Goal: Transaction & Acquisition: Book appointment/travel/reservation

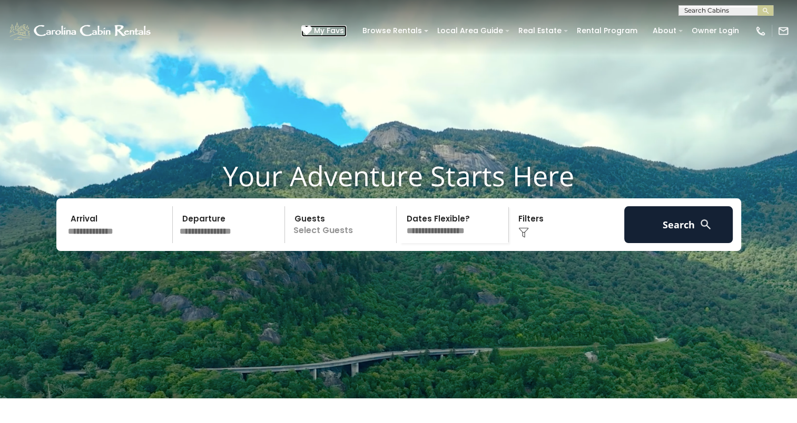
click at [335, 29] on span "My Favs" at bounding box center [329, 30] width 30 height 11
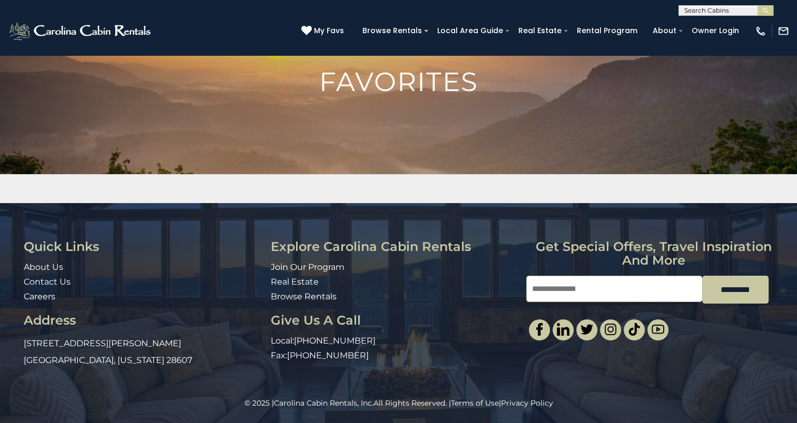
scroll to position [66, 0]
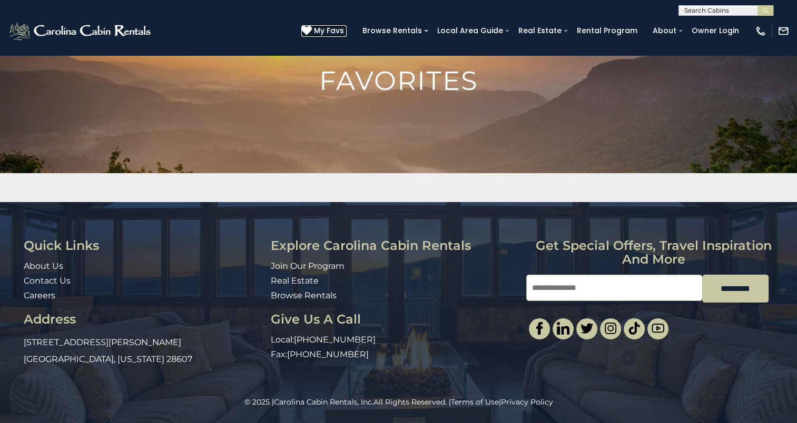
click at [344, 29] on span "My Favs" at bounding box center [329, 30] width 30 height 11
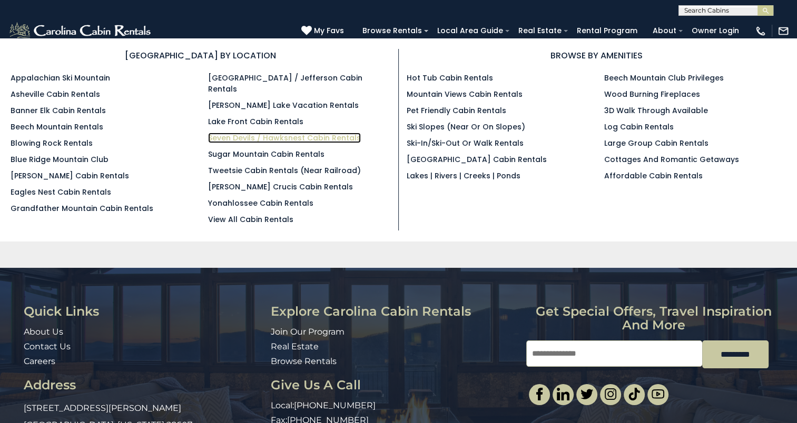
click at [253, 133] on link "Seven Devils / Hawksnest Cabin Rentals" at bounding box center [284, 138] width 153 height 11
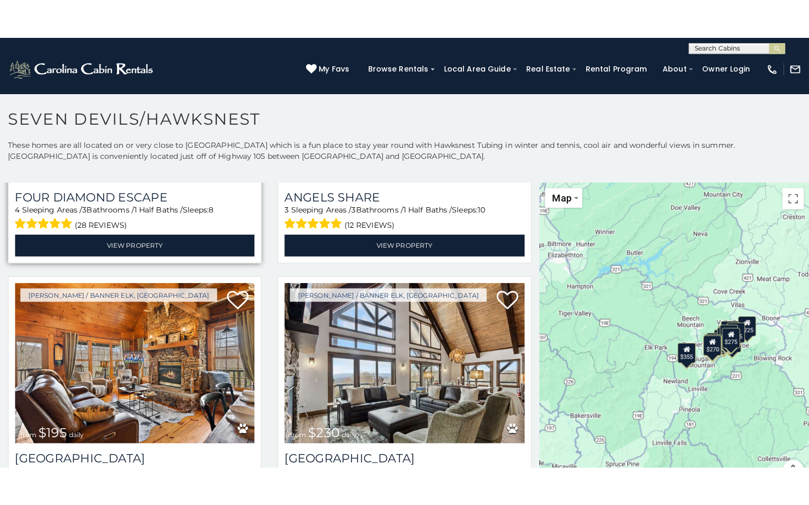
scroll to position [2264, 0]
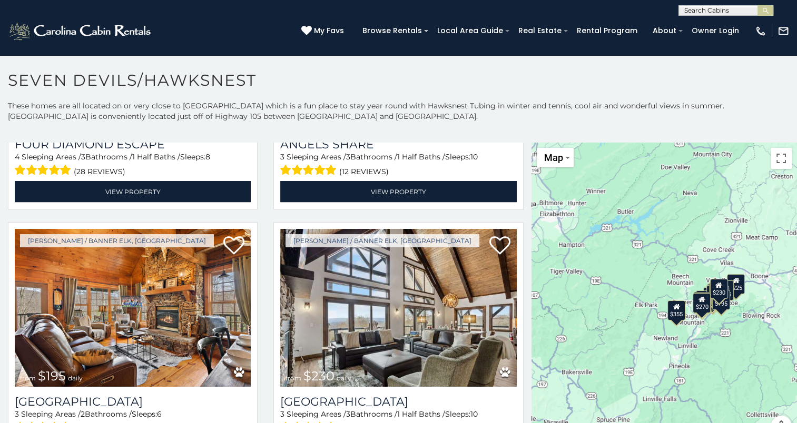
click at [642, 289] on div "$400 $330 $355 $485 $195 $205 $305 $205 $436 $375 $325 $230 $275 $315 $140 $300…" at bounding box center [663, 296] width 265 height 307
click at [776, 160] on button "Toggle fullscreen view" at bounding box center [780, 158] width 21 height 21
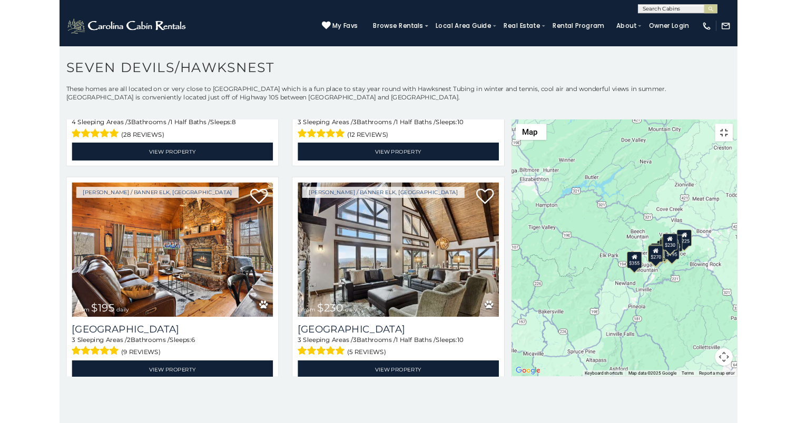
scroll to position [2299, 0]
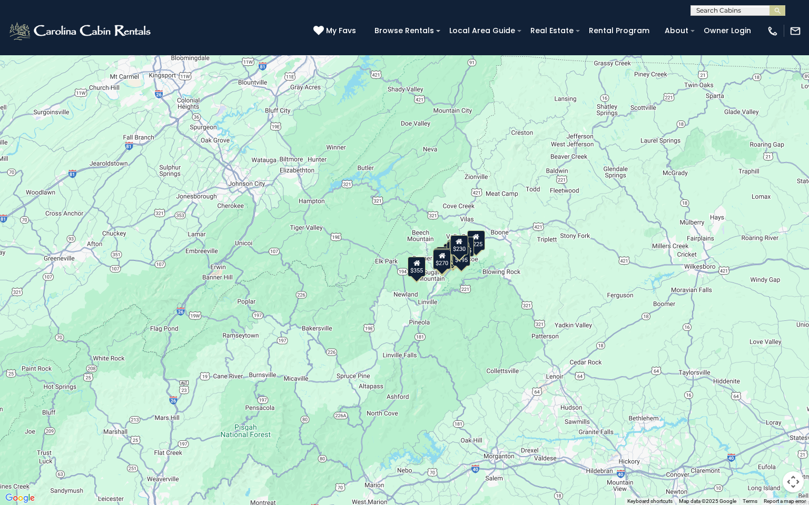
click at [475, 267] on div "$400 $330 $355 $485 $195 $205 $305 $205 $436 $375 $325 $230 $275 $315 $140 $300…" at bounding box center [404, 252] width 809 height 505
click at [529, 227] on div "$400 $330 $355 $485 $195 $205 $305 $205 $436 $375 $325 $230 $275 $315 $140 $300…" at bounding box center [404, 252] width 809 height 505
drag, startPoint x: 459, startPoint y: 263, endPoint x: 473, endPoint y: 258, distance: 14.7
click at [473, 258] on div "$400 $330 $355 $485 $195 $205 $305 $205 $436 $375 $325 $230 $275 $315 $140 $300…" at bounding box center [404, 252] width 809 height 505
click at [459, 251] on div "$230" at bounding box center [459, 245] width 18 height 20
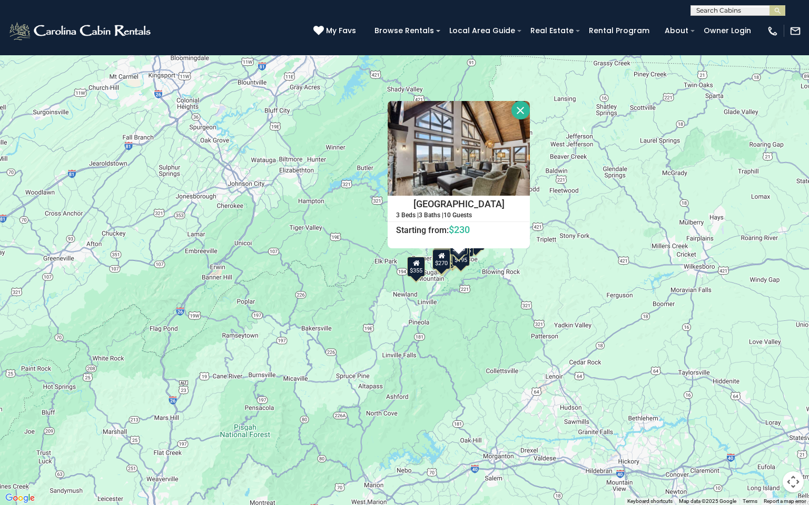
click at [444, 262] on div "$270" at bounding box center [441, 260] width 18 height 20
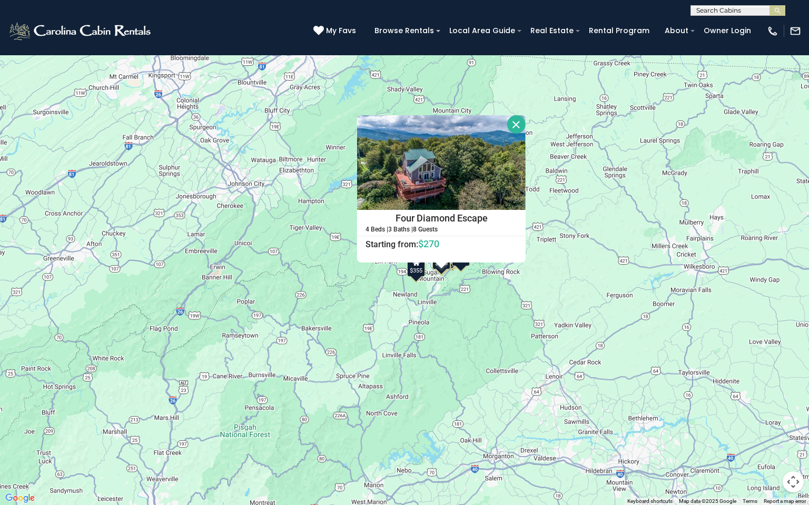
click at [418, 270] on div "$355" at bounding box center [416, 267] width 18 height 20
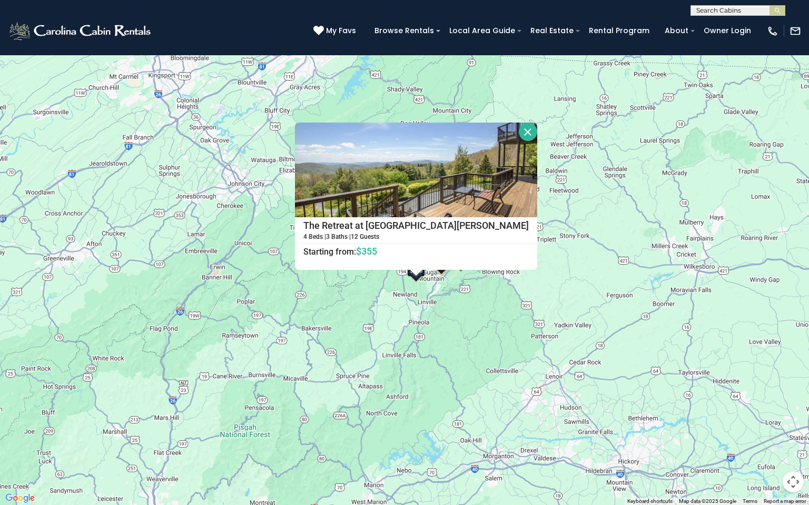
click at [519, 132] on button "Close" at bounding box center [528, 132] width 18 height 18
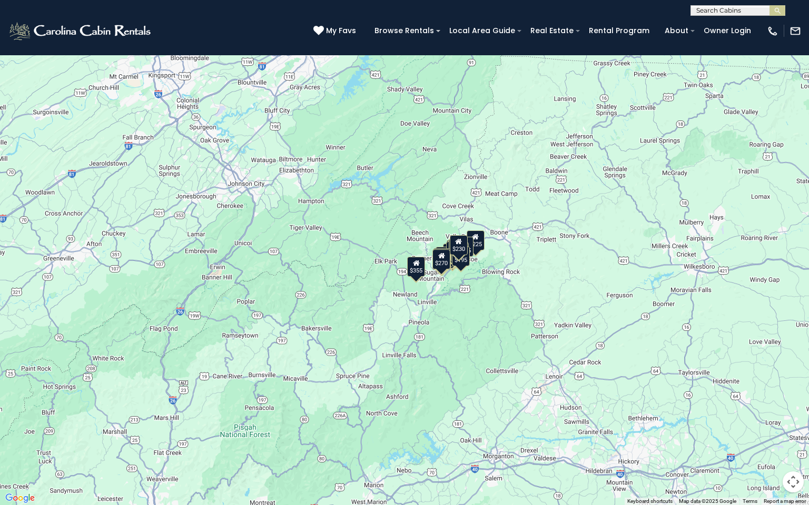
click at [479, 240] on div "$225" at bounding box center [475, 241] width 18 height 20
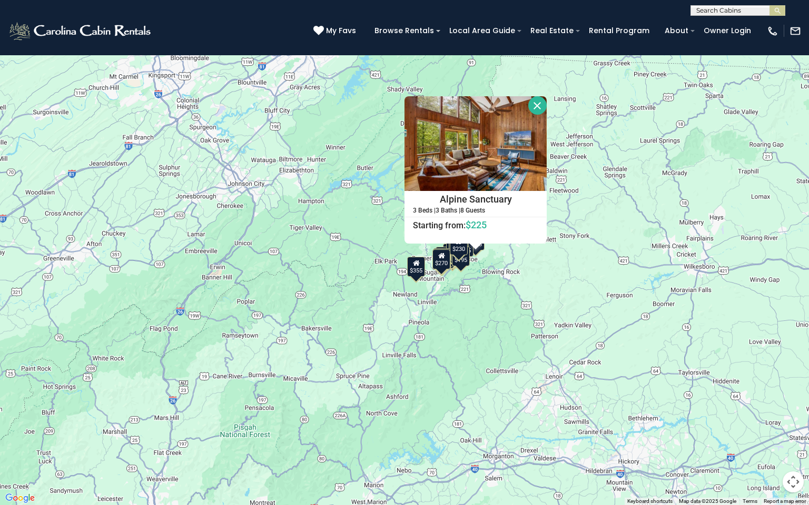
click at [536, 105] on button "Close" at bounding box center [537, 105] width 18 height 18
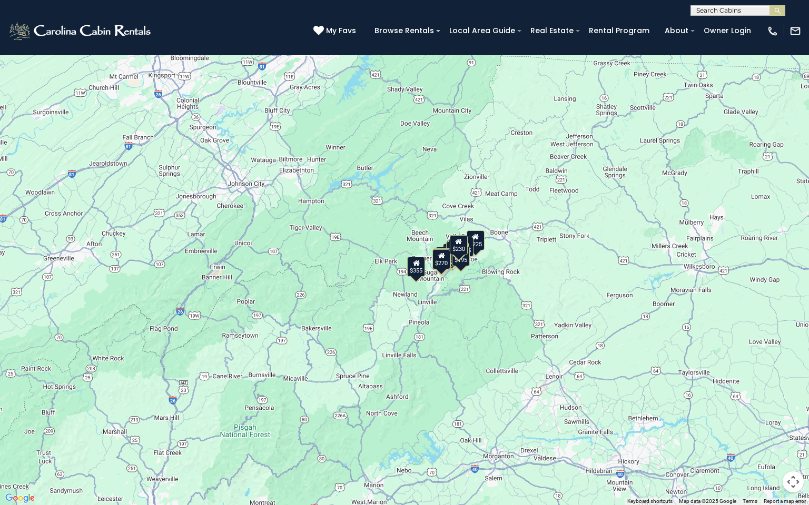
click at [463, 265] on div "$195" at bounding box center [461, 256] width 18 height 20
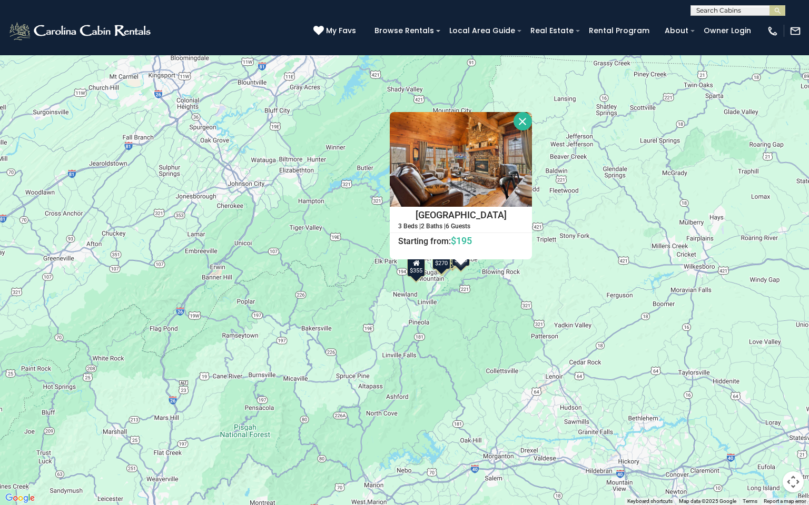
click at [522, 121] on button "Close" at bounding box center [522, 121] width 18 height 18
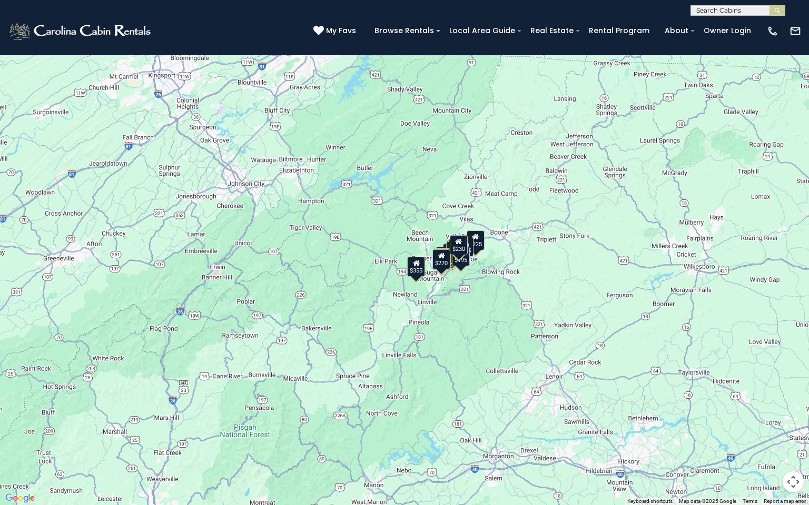
click at [461, 268] on div "$400 $330 $355 $485 $195 $205 $305 $205 $436 $375 $325 $230 $275 $315 $140 $300…" at bounding box center [404, 252] width 809 height 505
click at [464, 263] on div "$195" at bounding box center [461, 256] width 18 height 20
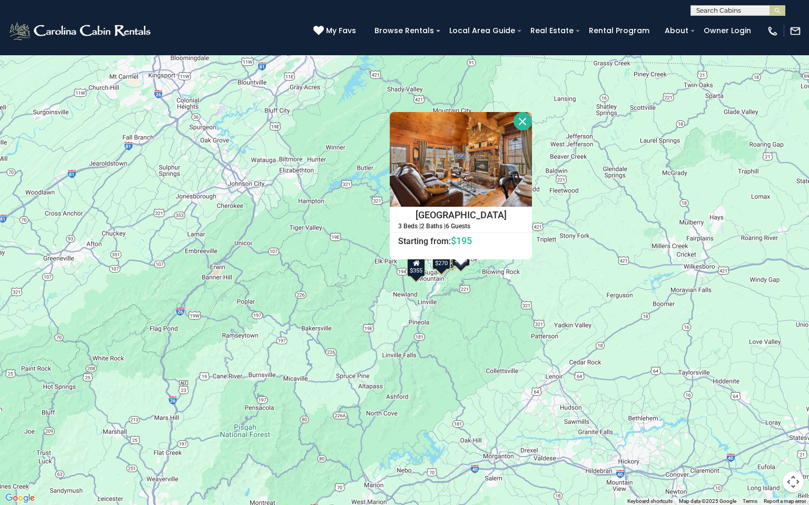
click at [418, 274] on div "$355" at bounding box center [416, 267] width 18 height 20
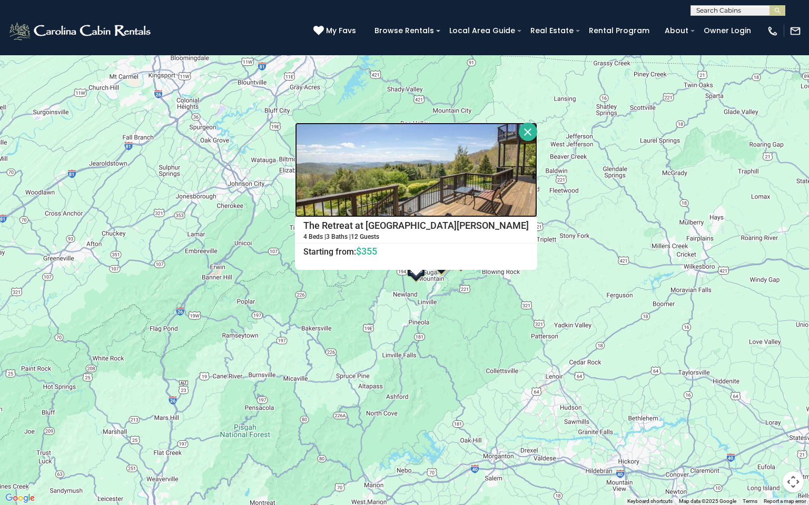
click at [409, 203] on img at bounding box center [416, 170] width 242 height 95
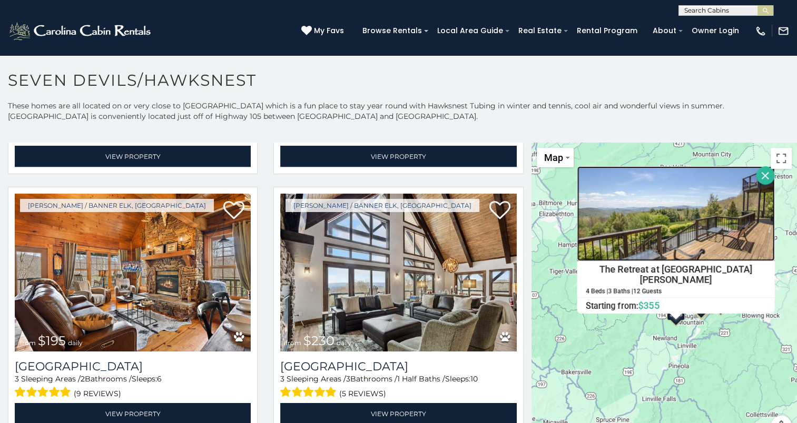
scroll to position [2264, 0]
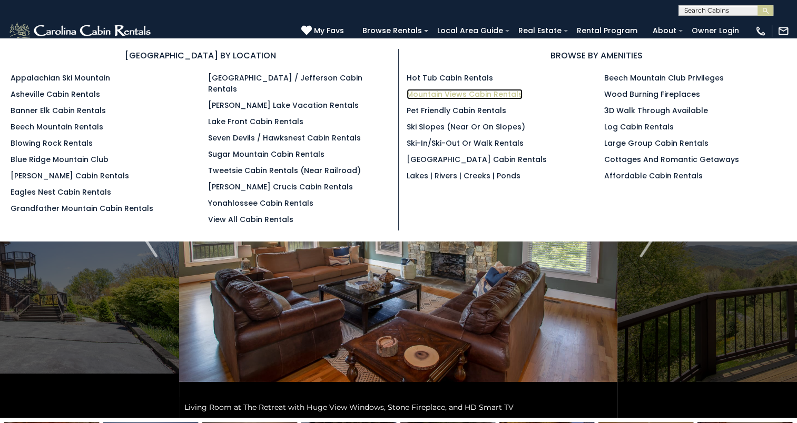
click at [459, 95] on link "Mountain Views Cabin Rentals" at bounding box center [464, 94] width 116 height 11
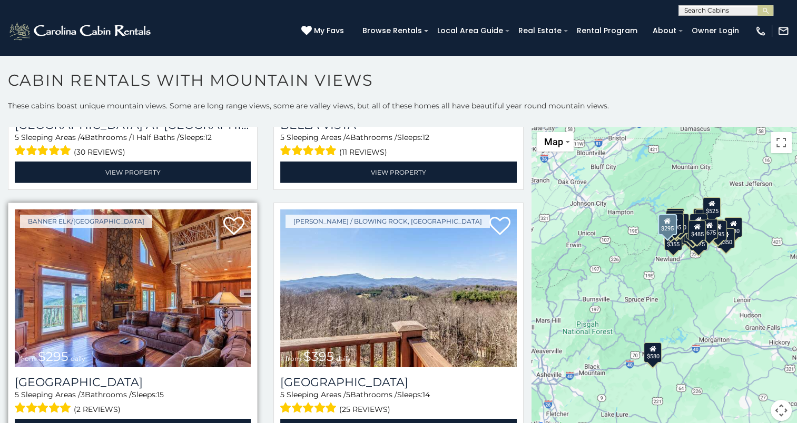
scroll to position [3317, 0]
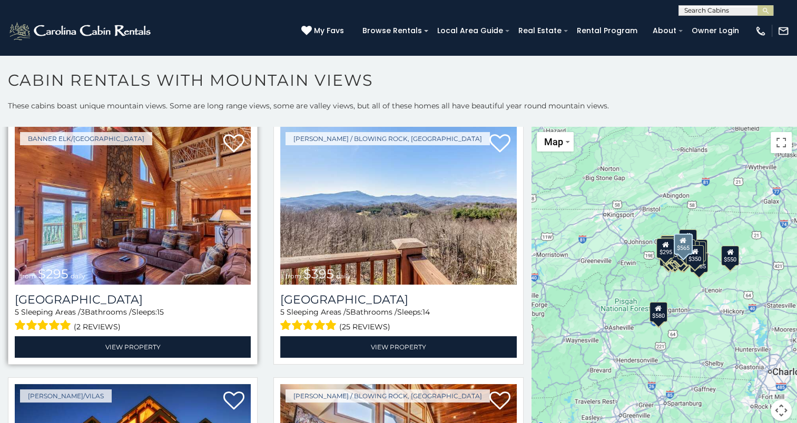
scroll to position [3370, 0]
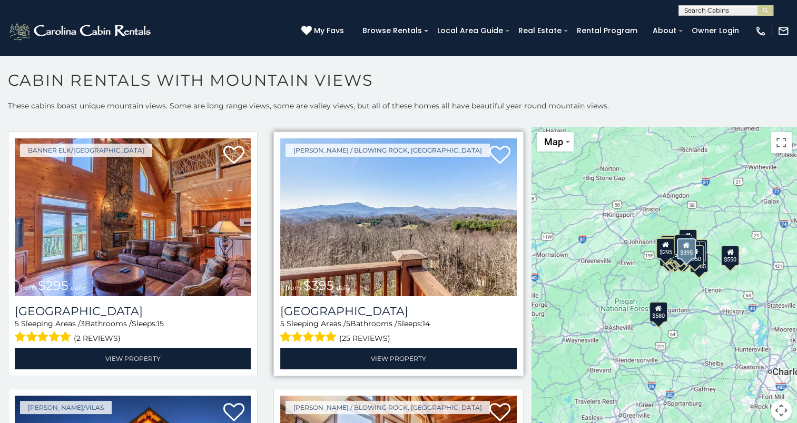
click at [379, 229] on img at bounding box center [398, 217] width 236 height 158
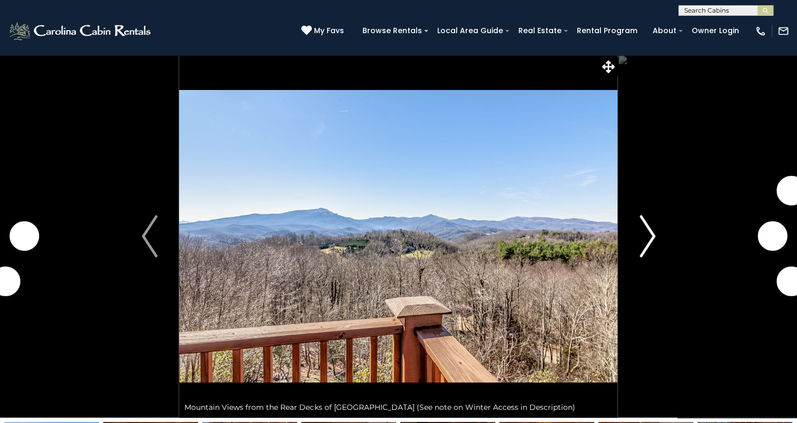
click at [644, 234] on img "Next" at bounding box center [647, 236] width 16 height 42
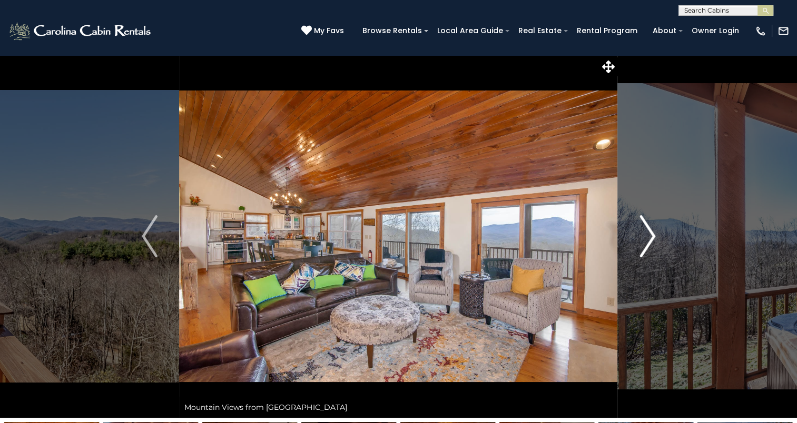
click at [644, 234] on img "Next" at bounding box center [647, 236] width 16 height 42
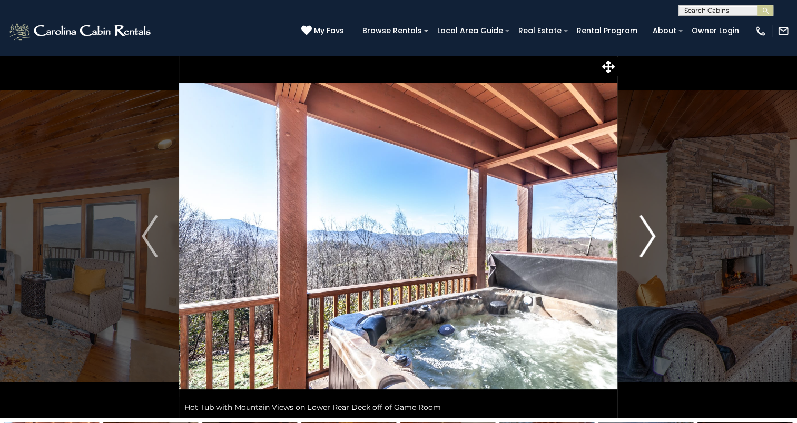
click at [644, 234] on img "Next" at bounding box center [647, 236] width 16 height 42
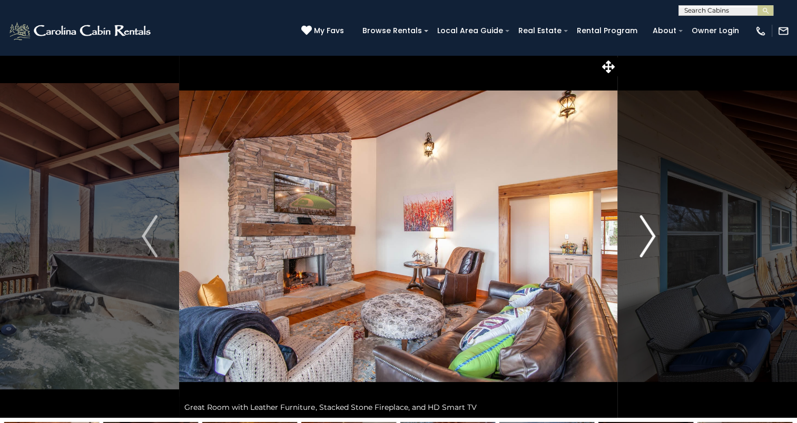
click at [644, 234] on img "Next" at bounding box center [647, 236] width 16 height 42
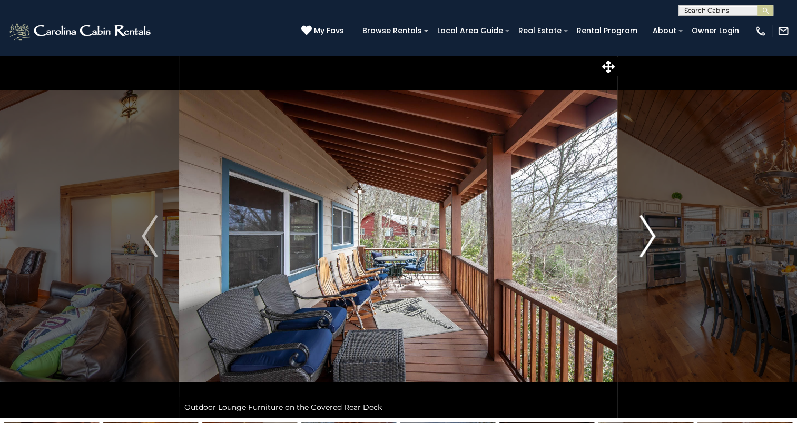
click at [644, 234] on img "Next" at bounding box center [647, 236] width 16 height 42
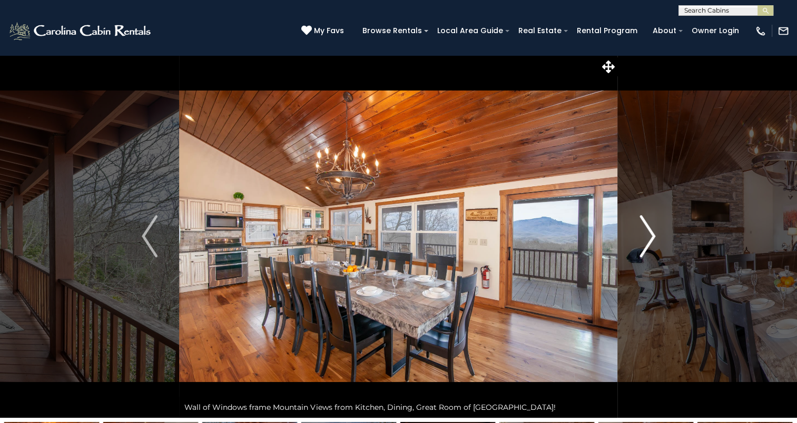
click at [644, 234] on img "Next" at bounding box center [647, 236] width 16 height 42
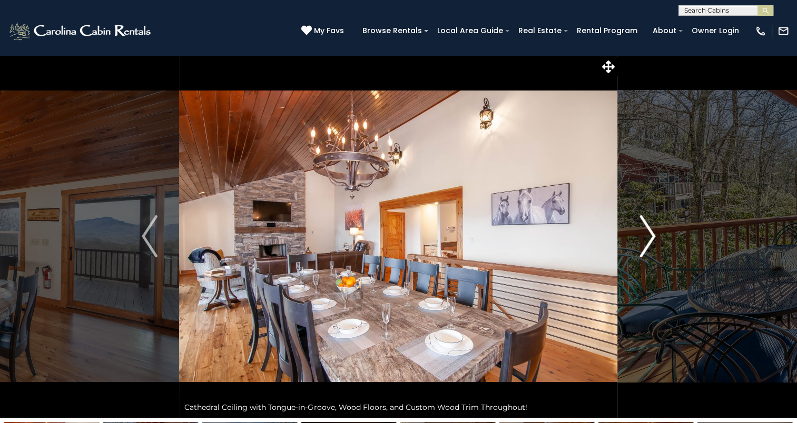
click at [644, 234] on img "Next" at bounding box center [647, 236] width 16 height 42
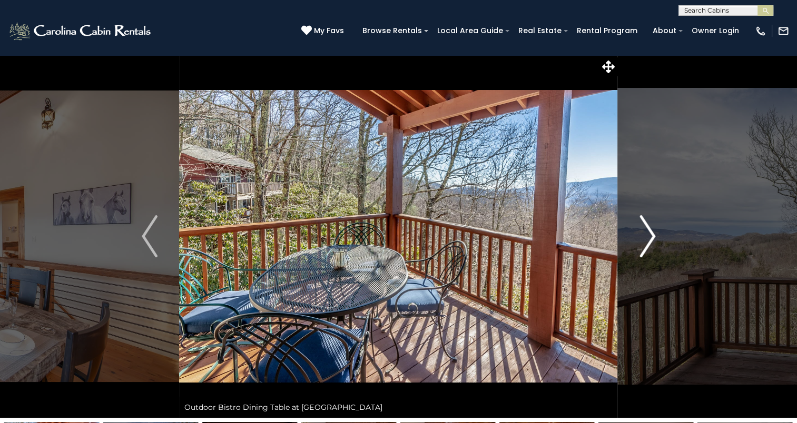
click at [644, 234] on img "Next" at bounding box center [647, 236] width 16 height 42
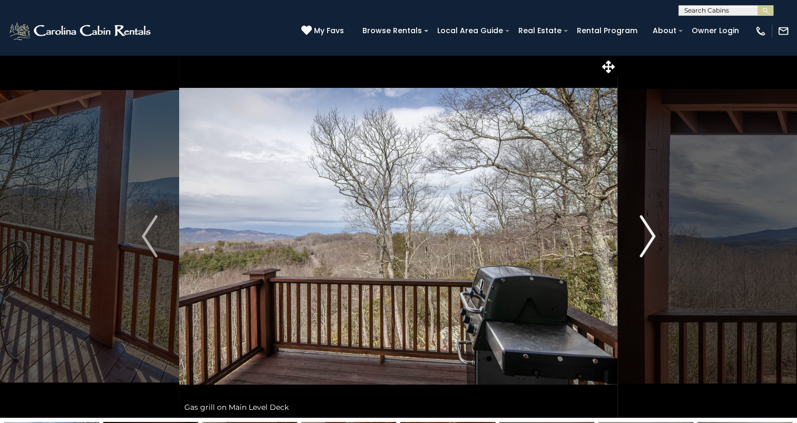
click at [644, 234] on img "Next" at bounding box center [647, 236] width 16 height 42
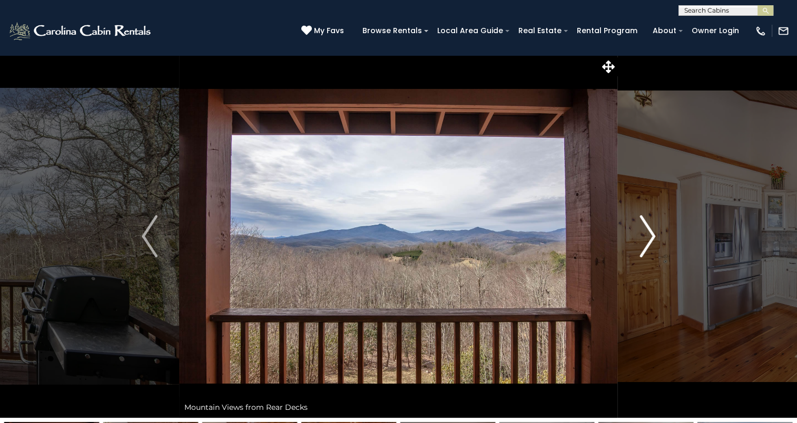
click at [644, 234] on img "Next" at bounding box center [647, 236] width 16 height 42
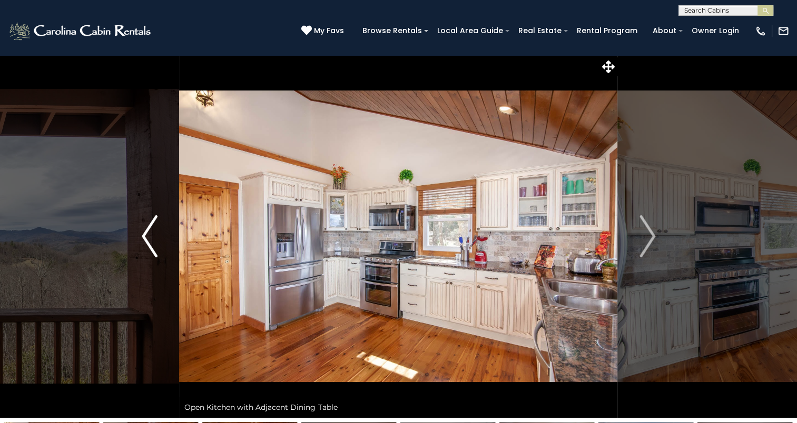
click at [153, 225] on img "Previous" at bounding box center [150, 236] width 16 height 42
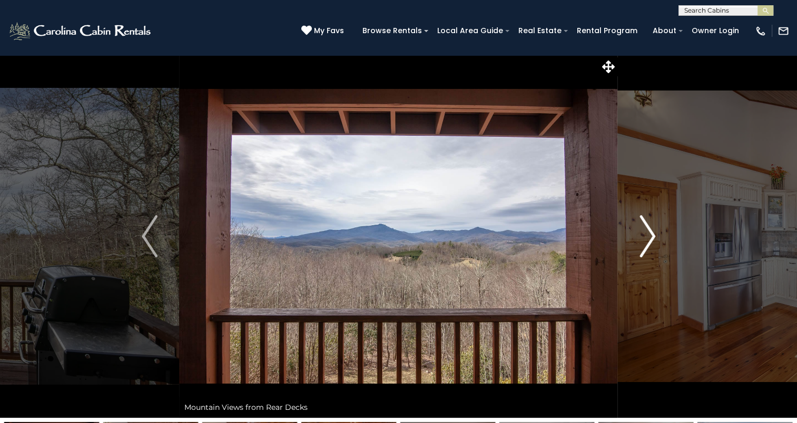
click at [648, 238] on img "Next" at bounding box center [647, 236] width 16 height 42
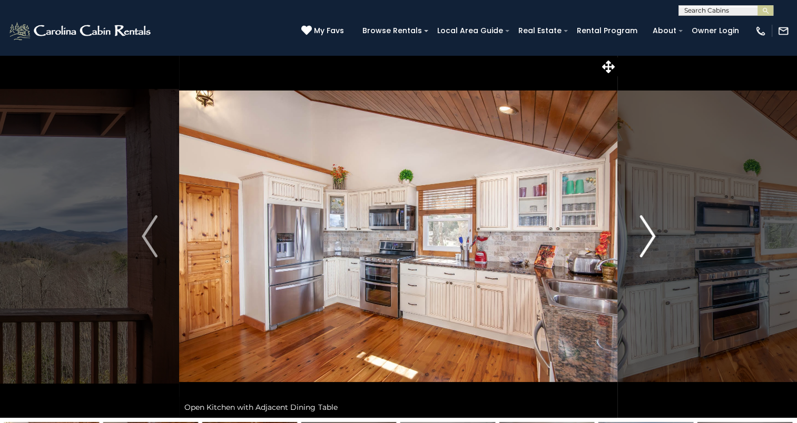
click at [648, 238] on img "Next" at bounding box center [647, 236] width 16 height 42
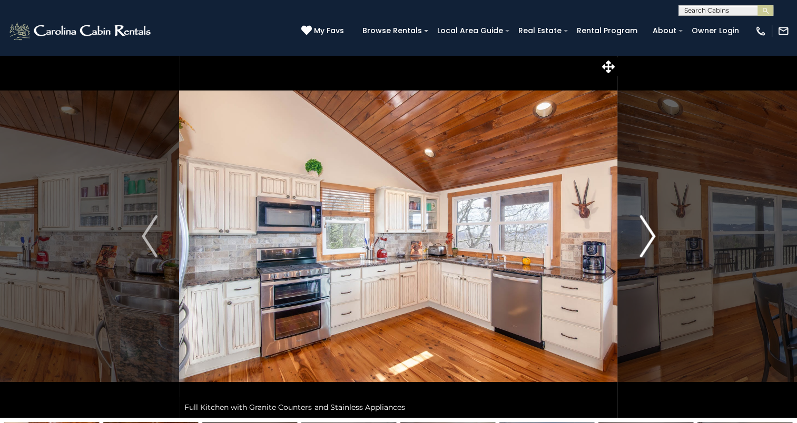
click at [648, 238] on img "Next" at bounding box center [647, 236] width 16 height 42
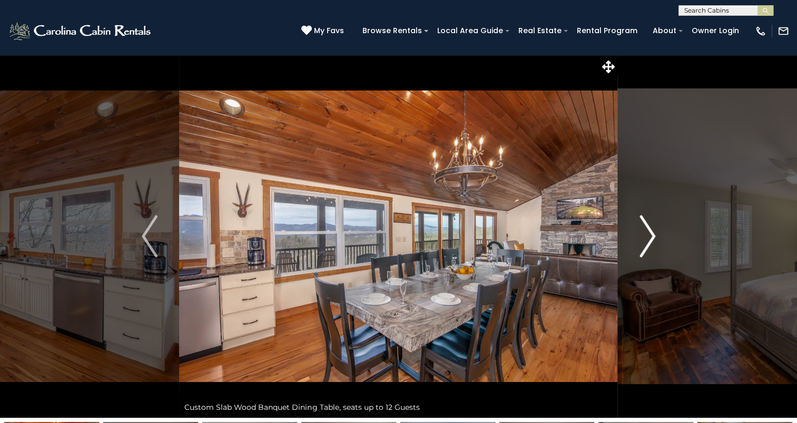
click at [648, 238] on img "Next" at bounding box center [647, 236] width 16 height 42
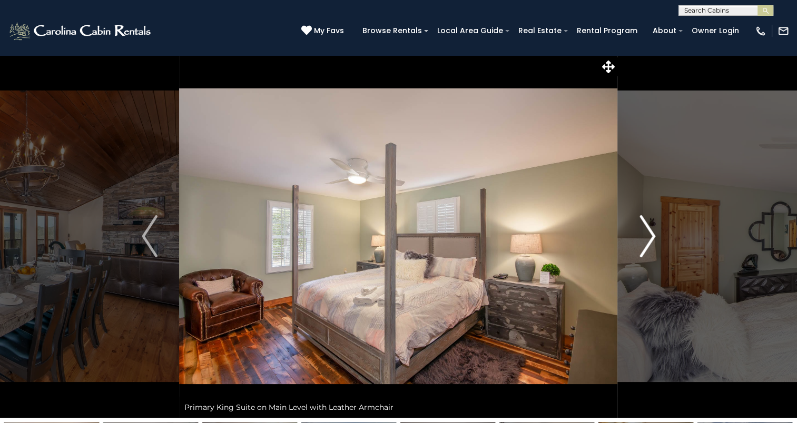
click at [648, 238] on img "Next" at bounding box center [647, 236] width 16 height 42
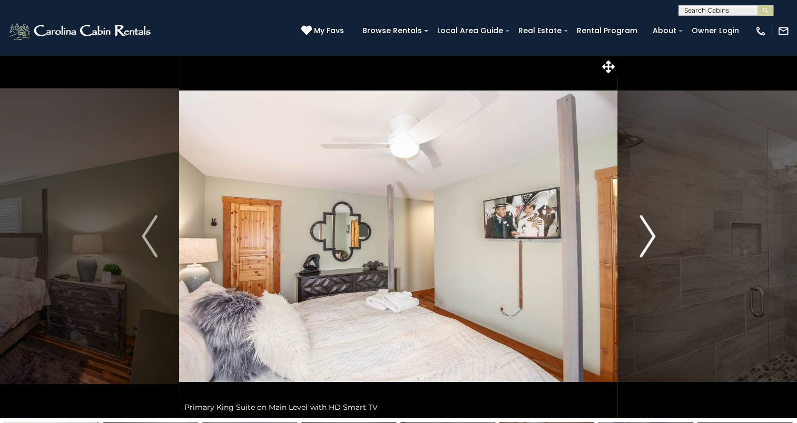
click at [648, 238] on img "Next" at bounding box center [647, 236] width 16 height 42
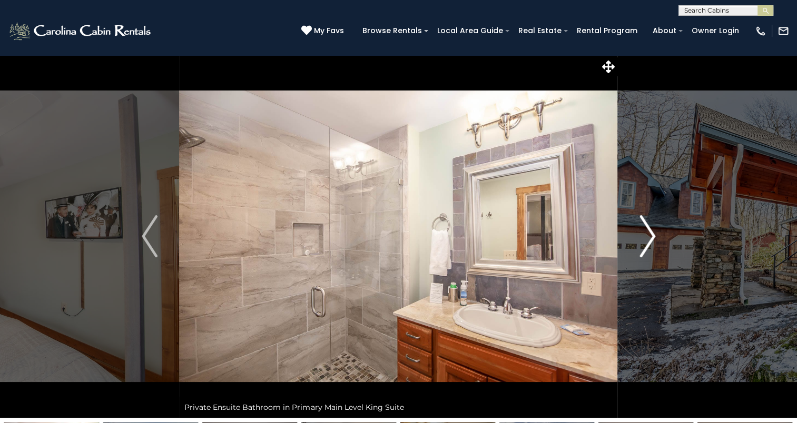
click at [648, 238] on img "Next" at bounding box center [647, 236] width 16 height 42
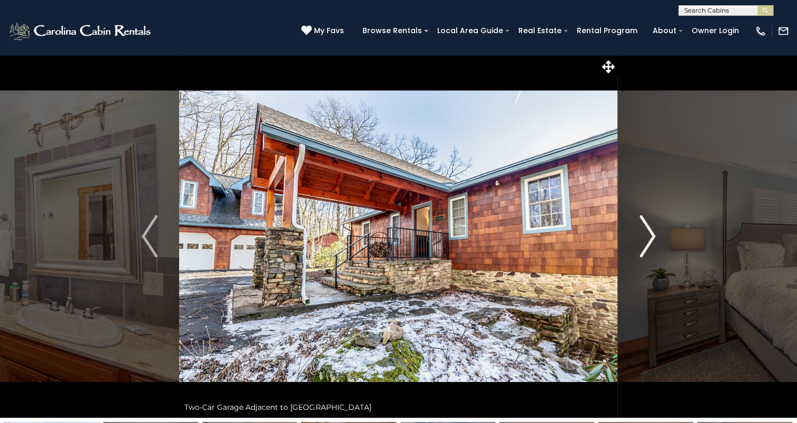
click at [648, 238] on img "Next" at bounding box center [647, 236] width 16 height 42
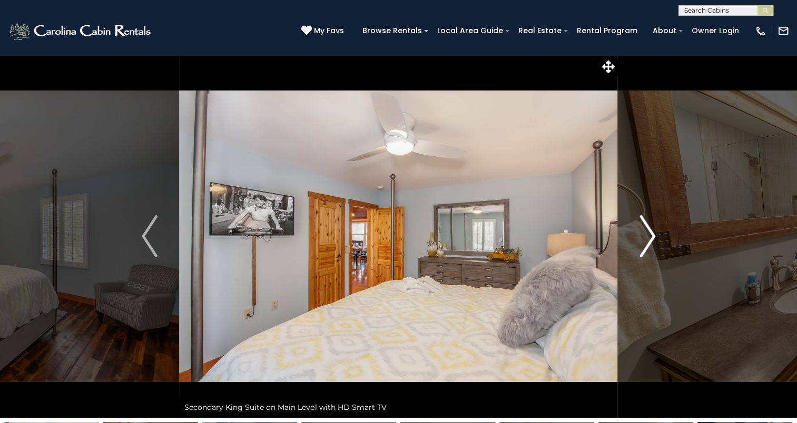
click at [648, 238] on img "Next" at bounding box center [647, 236] width 16 height 42
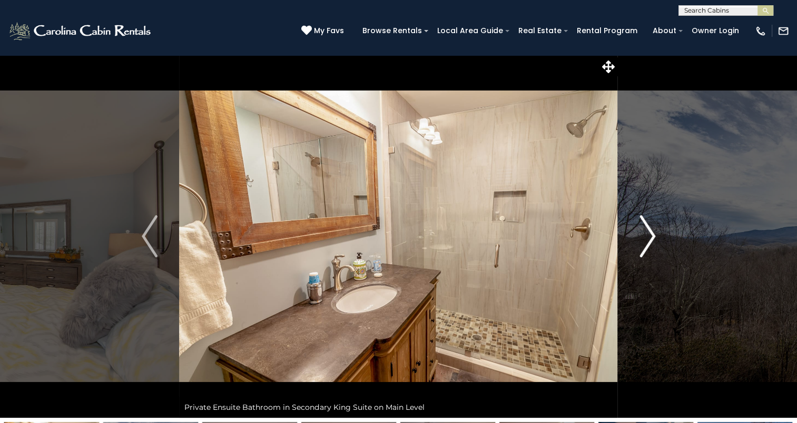
click at [645, 238] on img "Next" at bounding box center [647, 236] width 16 height 42
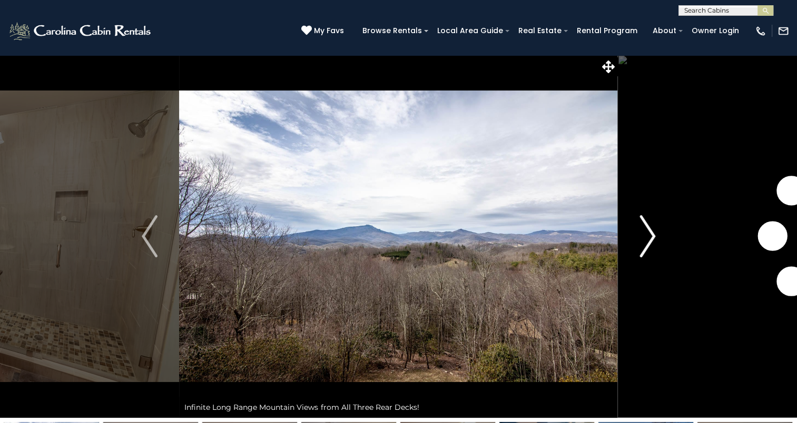
click at [645, 238] on img "Next" at bounding box center [647, 236] width 16 height 42
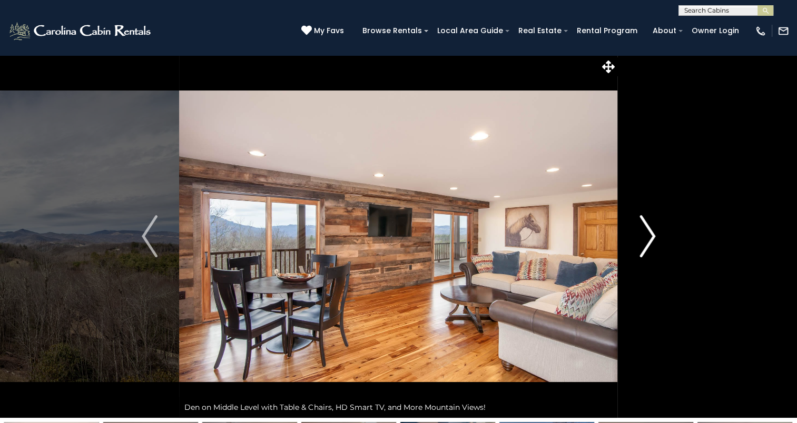
click at [645, 238] on img "Next" at bounding box center [647, 236] width 16 height 42
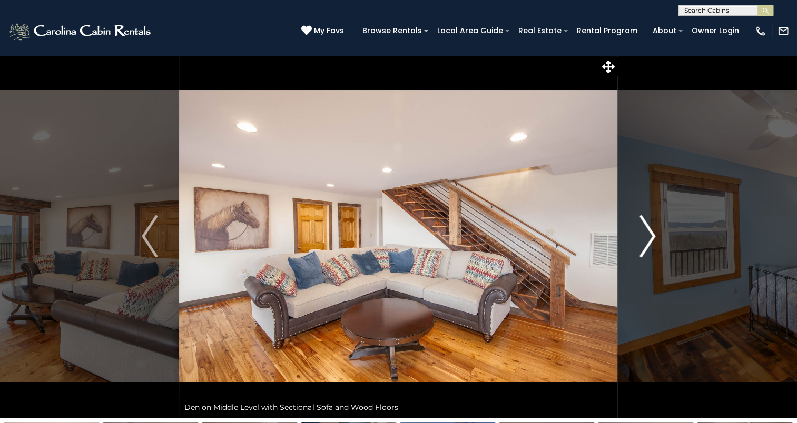
click at [645, 238] on img "Next" at bounding box center [647, 236] width 16 height 42
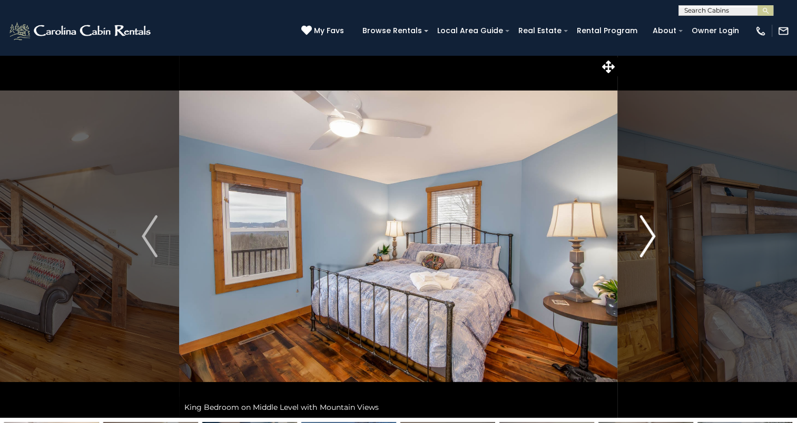
click at [645, 238] on img "Next" at bounding box center [647, 236] width 16 height 42
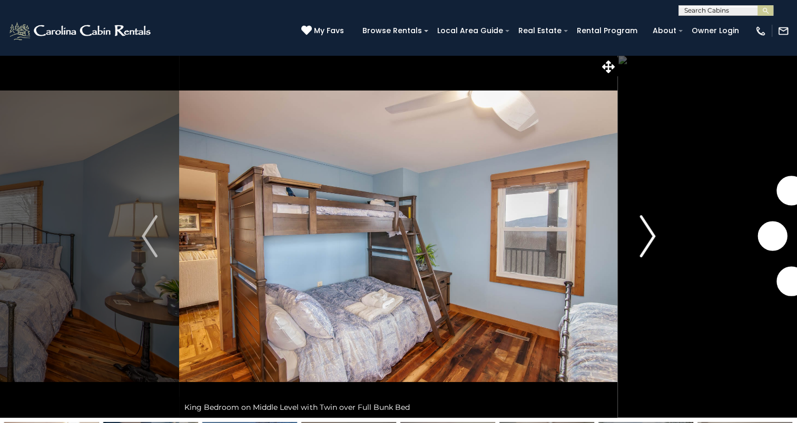
click at [645, 238] on img "Next" at bounding box center [647, 236] width 16 height 42
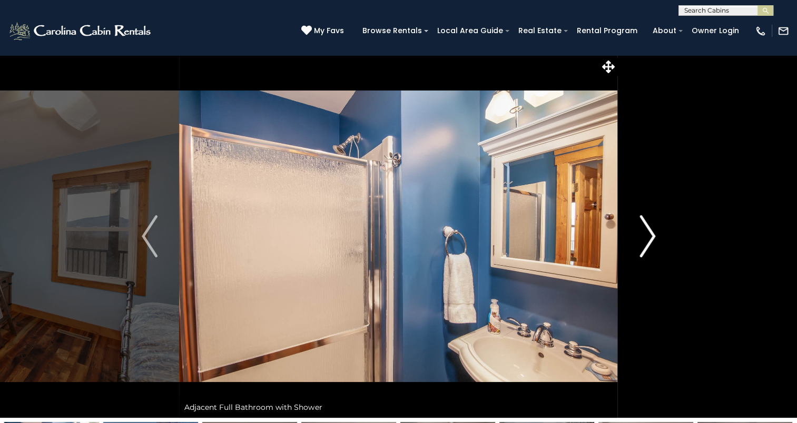
click at [645, 238] on img "Next" at bounding box center [647, 236] width 16 height 42
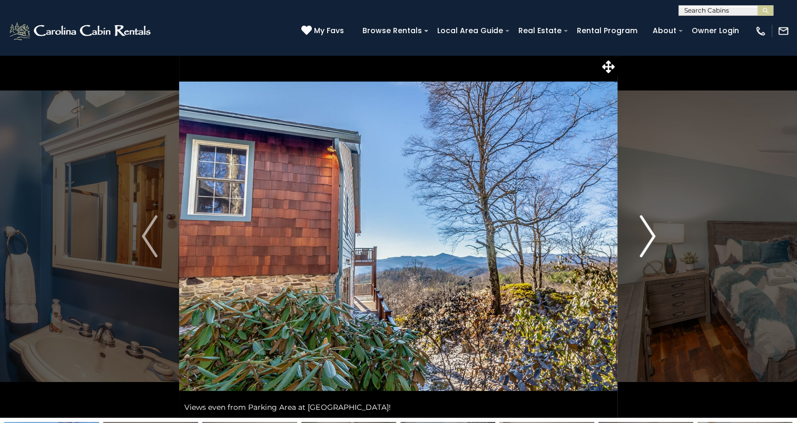
click at [645, 238] on img "Next" at bounding box center [647, 236] width 16 height 42
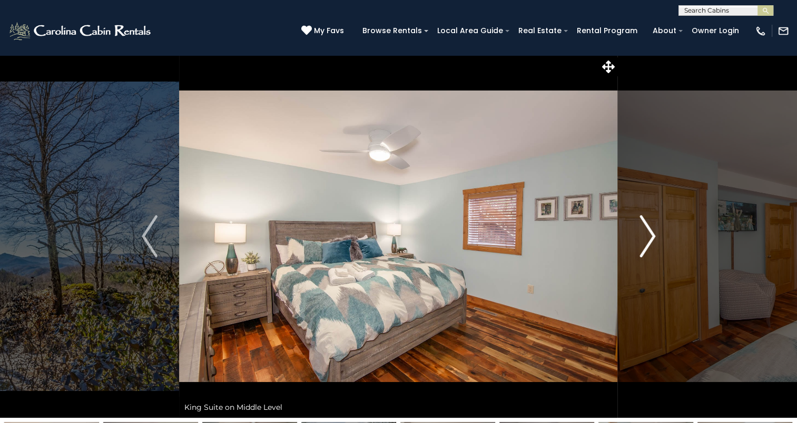
click at [645, 238] on img "Next" at bounding box center [647, 236] width 16 height 42
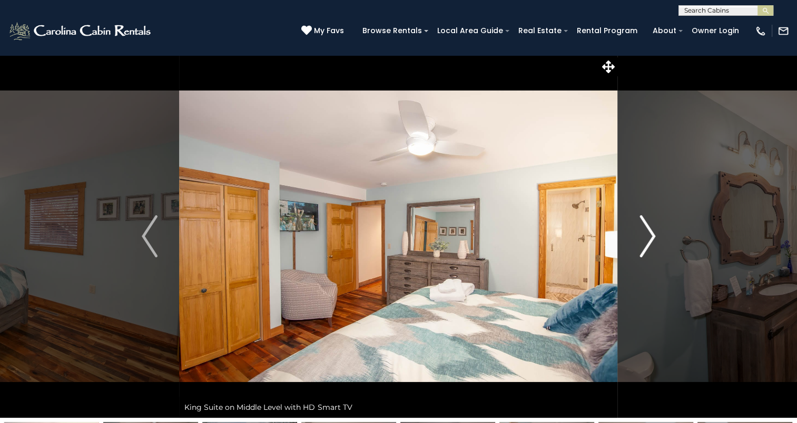
click at [645, 238] on img "Next" at bounding box center [647, 236] width 16 height 42
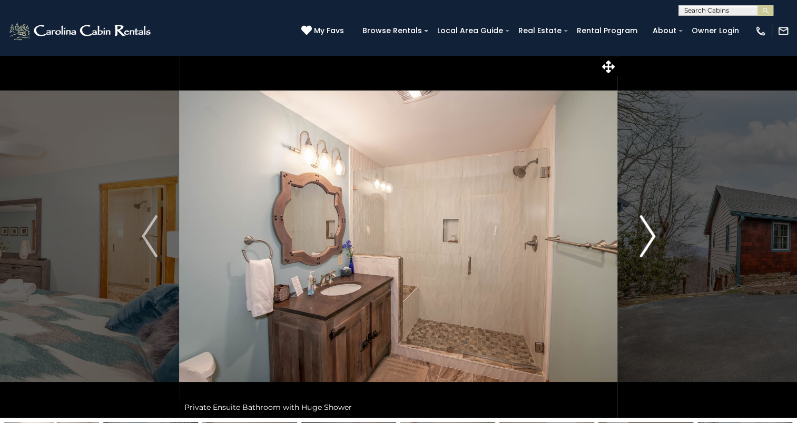
click at [645, 238] on img "Next" at bounding box center [647, 236] width 16 height 42
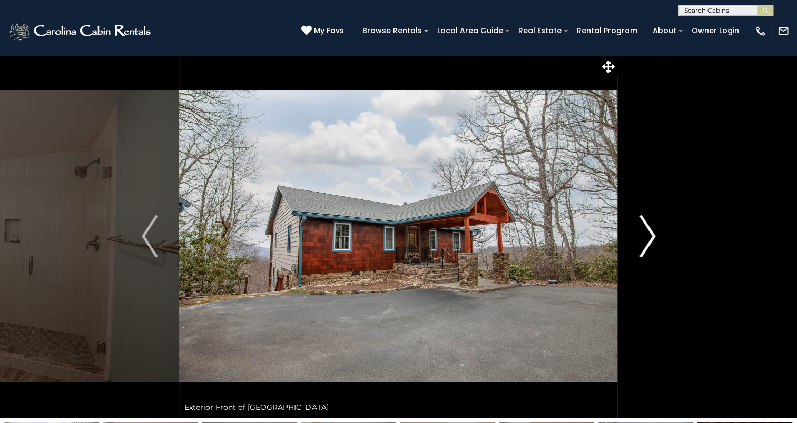
click at [645, 238] on img "Next" at bounding box center [647, 236] width 16 height 42
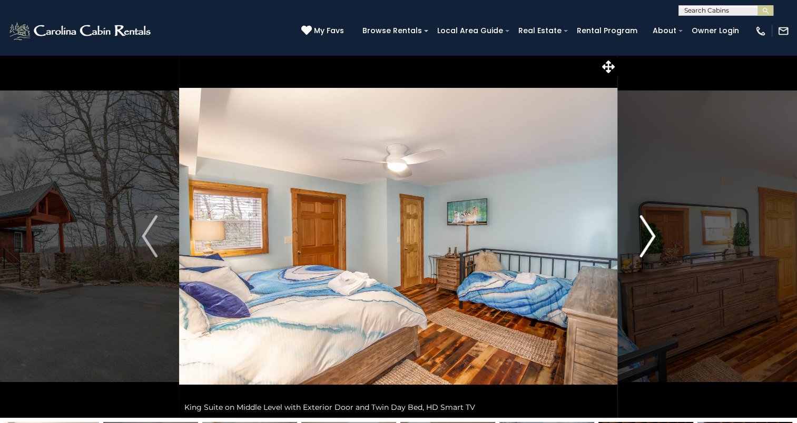
click at [645, 238] on img "Next" at bounding box center [647, 236] width 16 height 42
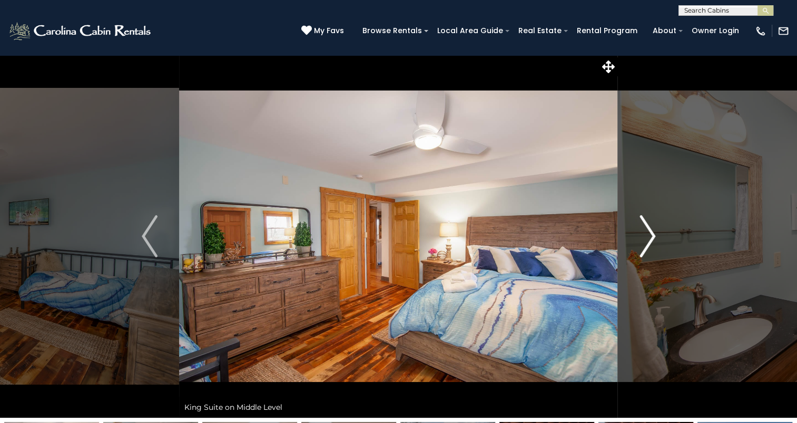
click at [645, 238] on img "Next" at bounding box center [647, 236] width 16 height 42
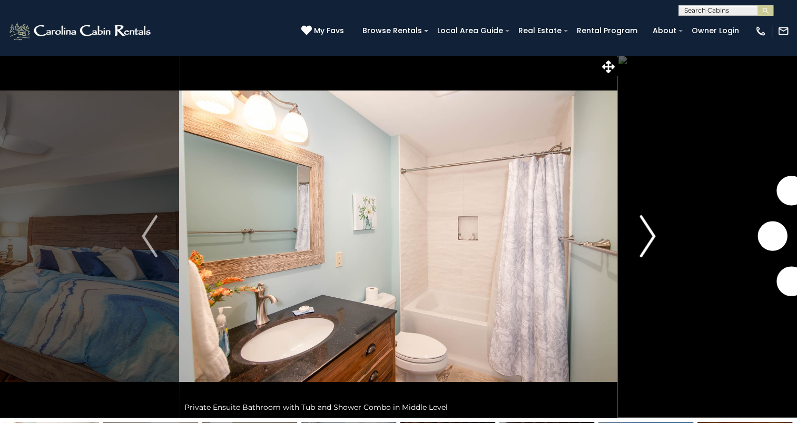
click at [645, 238] on img "Next" at bounding box center [647, 236] width 16 height 42
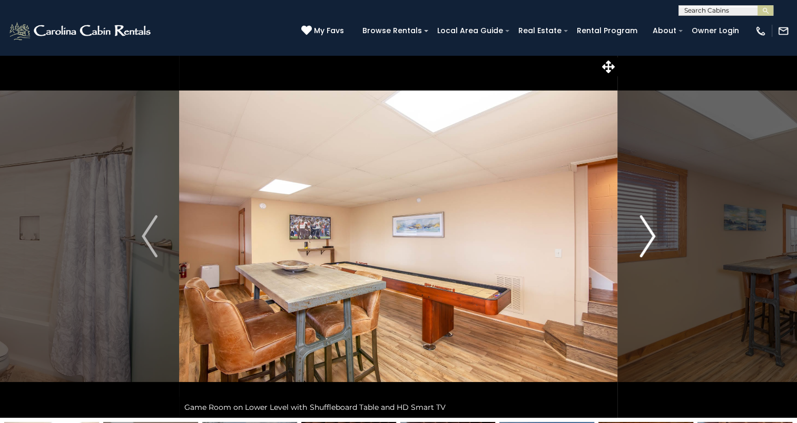
click at [645, 238] on img "Next" at bounding box center [647, 236] width 16 height 42
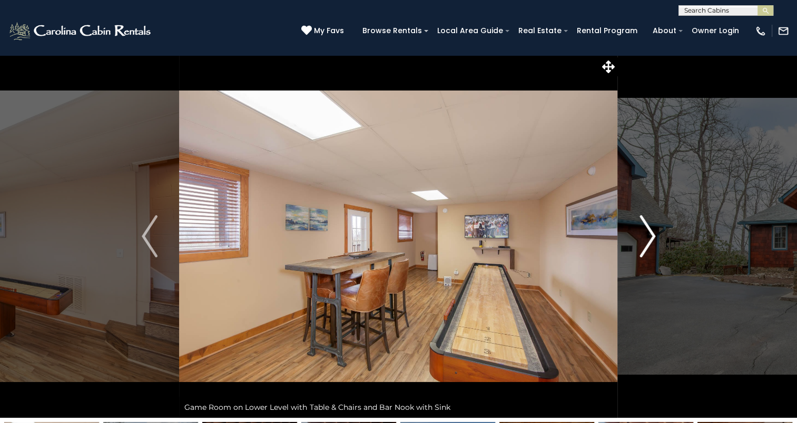
click at [645, 238] on img "Next" at bounding box center [647, 236] width 16 height 42
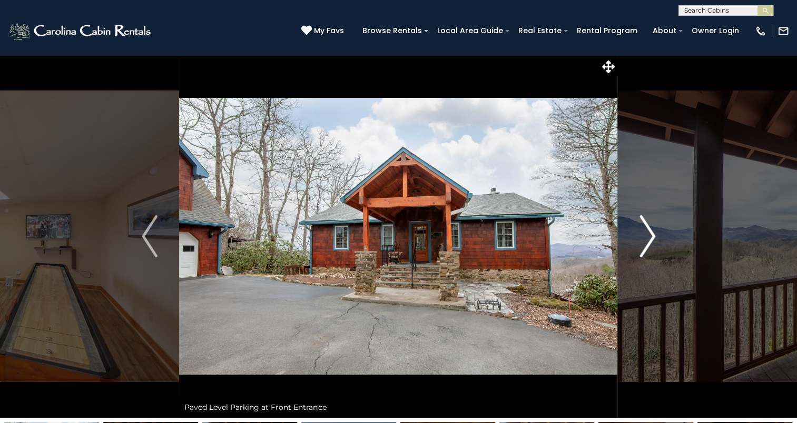
click at [645, 238] on img "Next" at bounding box center [647, 236] width 16 height 42
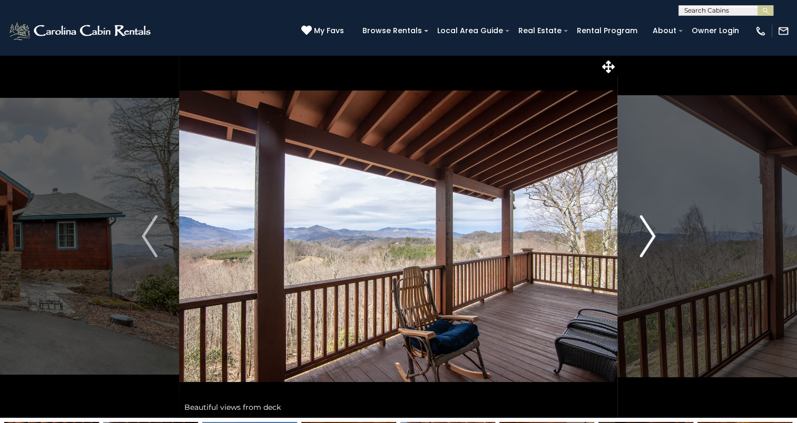
click at [645, 238] on img "Next" at bounding box center [647, 236] width 16 height 42
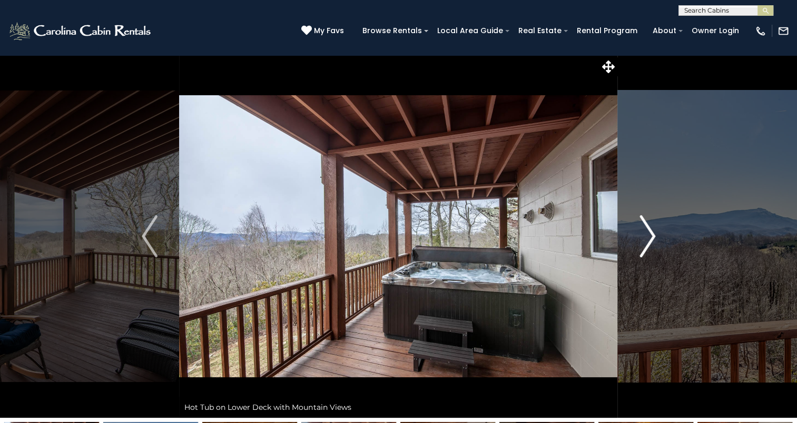
click at [645, 238] on img "Next" at bounding box center [647, 236] width 16 height 42
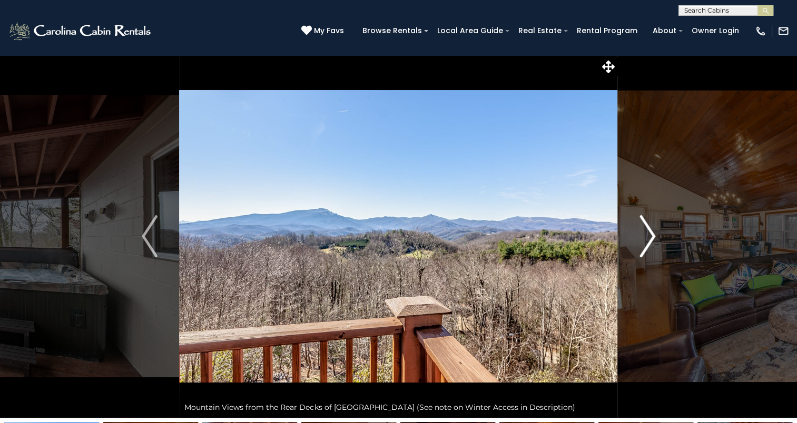
click at [645, 238] on img "Next" at bounding box center [647, 236] width 16 height 42
